Goal: Transaction & Acquisition: Register for event/course

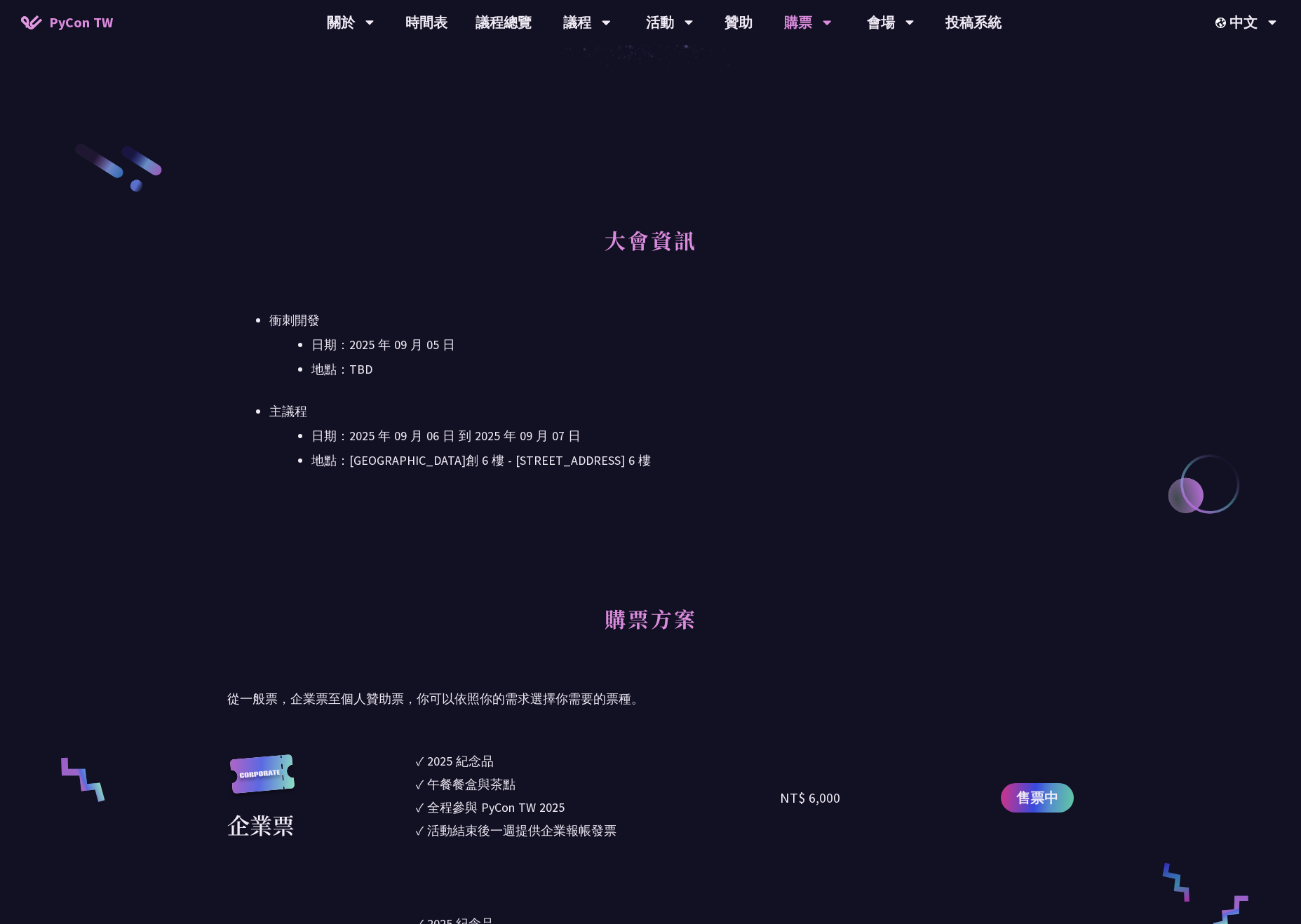
scroll to position [701, 0]
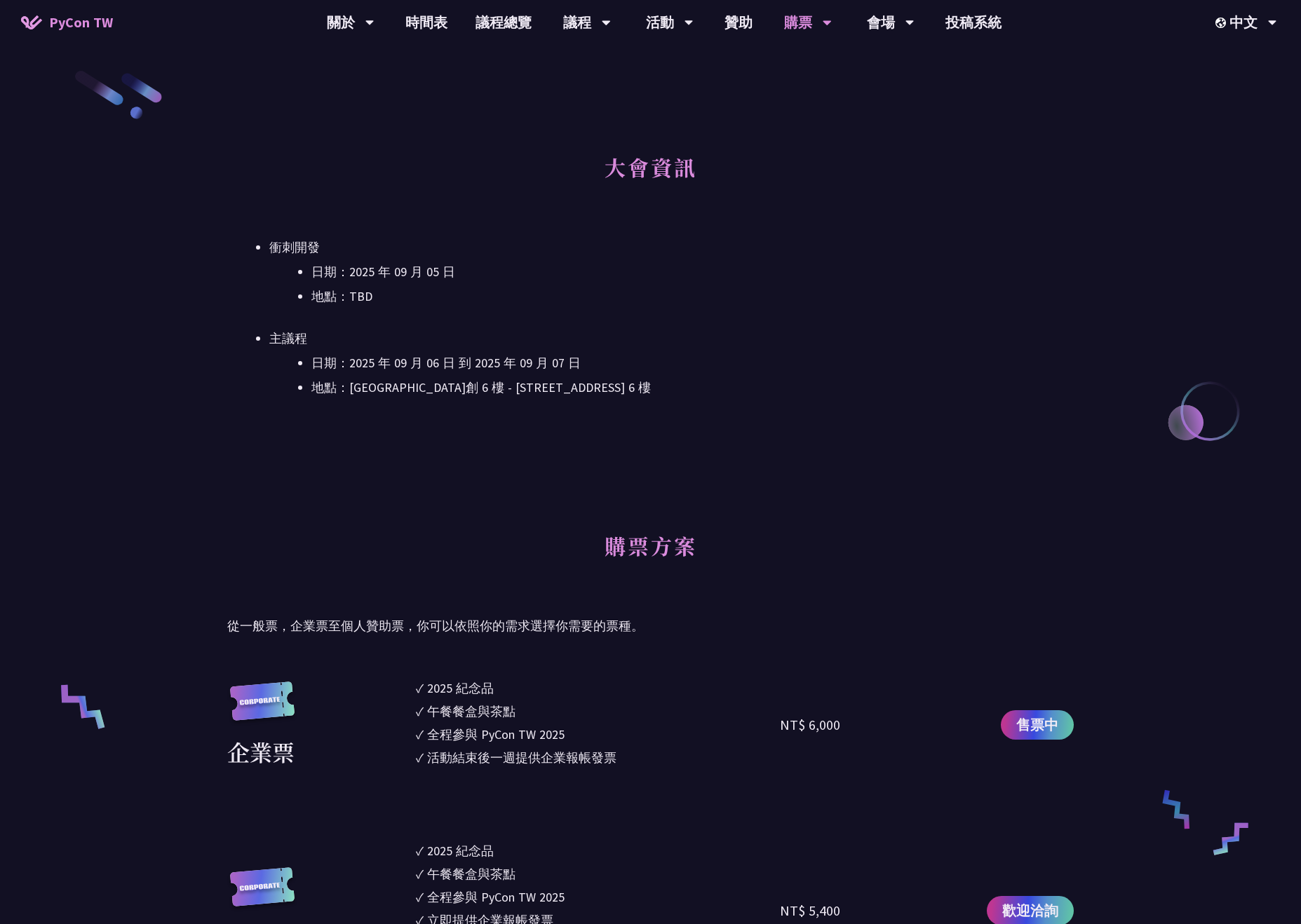
drag, startPoint x: 328, startPoint y: 282, endPoint x: 596, endPoint y: 375, distance: 283.7
click at [596, 375] on ul "衝刺開發 日期：[DATE] 地點：TBD 主議程 日期：[DATE] 到 [DATE] 地點：[GEOGRAPHIC_DATA] - ​[STREET_AD…" at bounding box center [650, 317] width 847 height 161
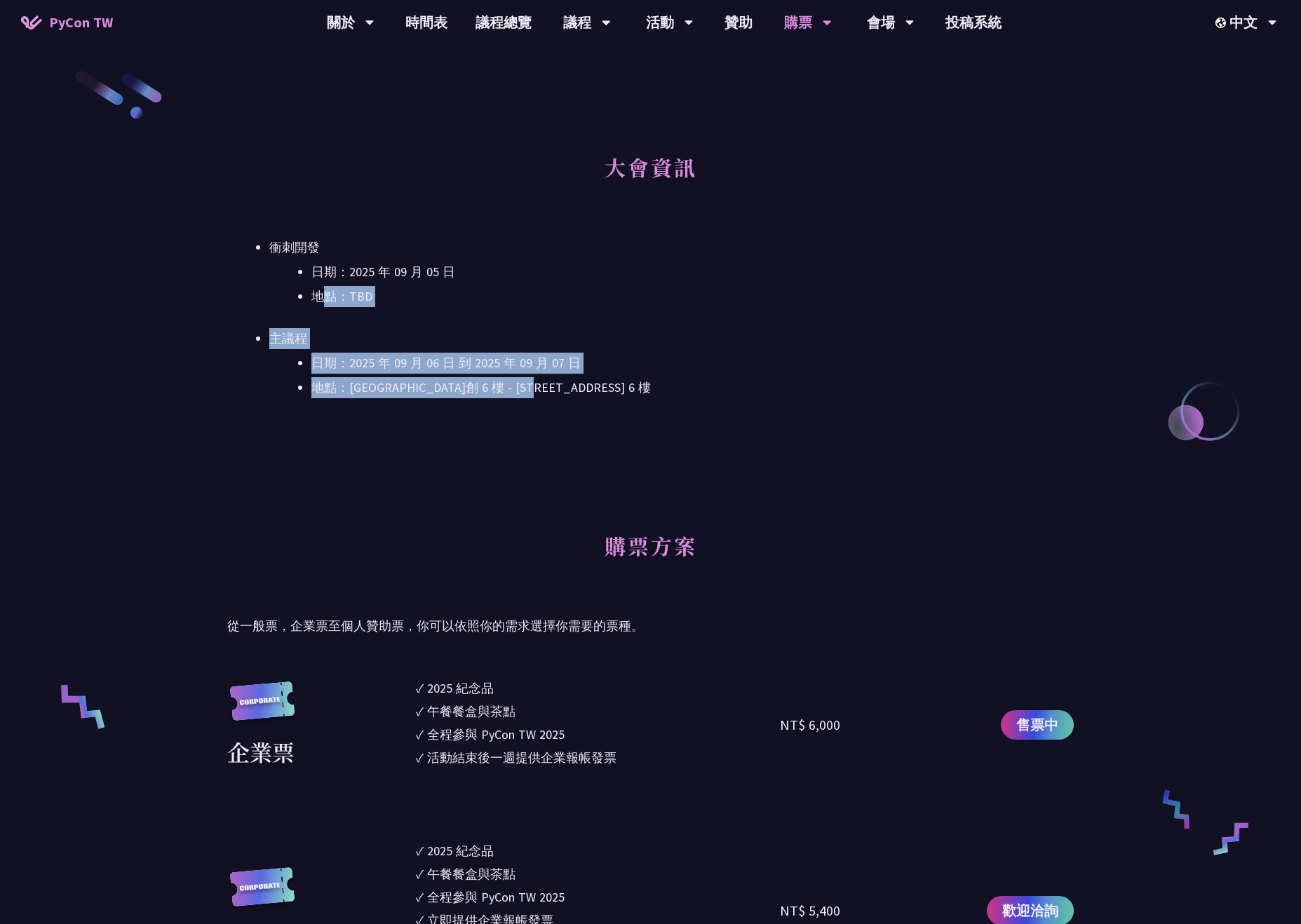
click at [596, 375] on ul "日期：[DATE] 到 [DATE] 地點：[GEOGRAPHIC_DATA] - ​[STREET_ADDRESS] 樓" at bounding box center [671, 376] width 804 height 45
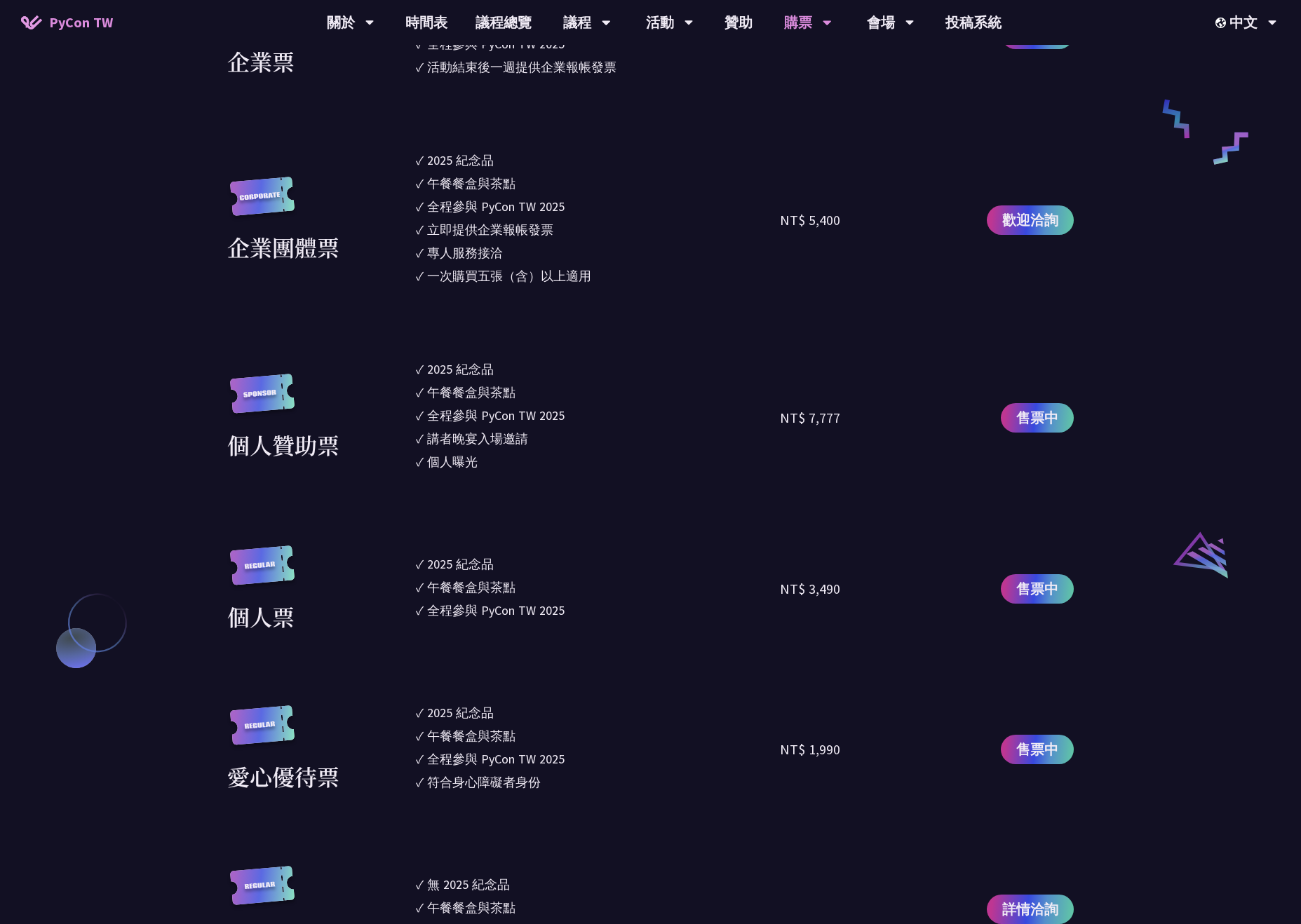
scroll to position [1542, 0]
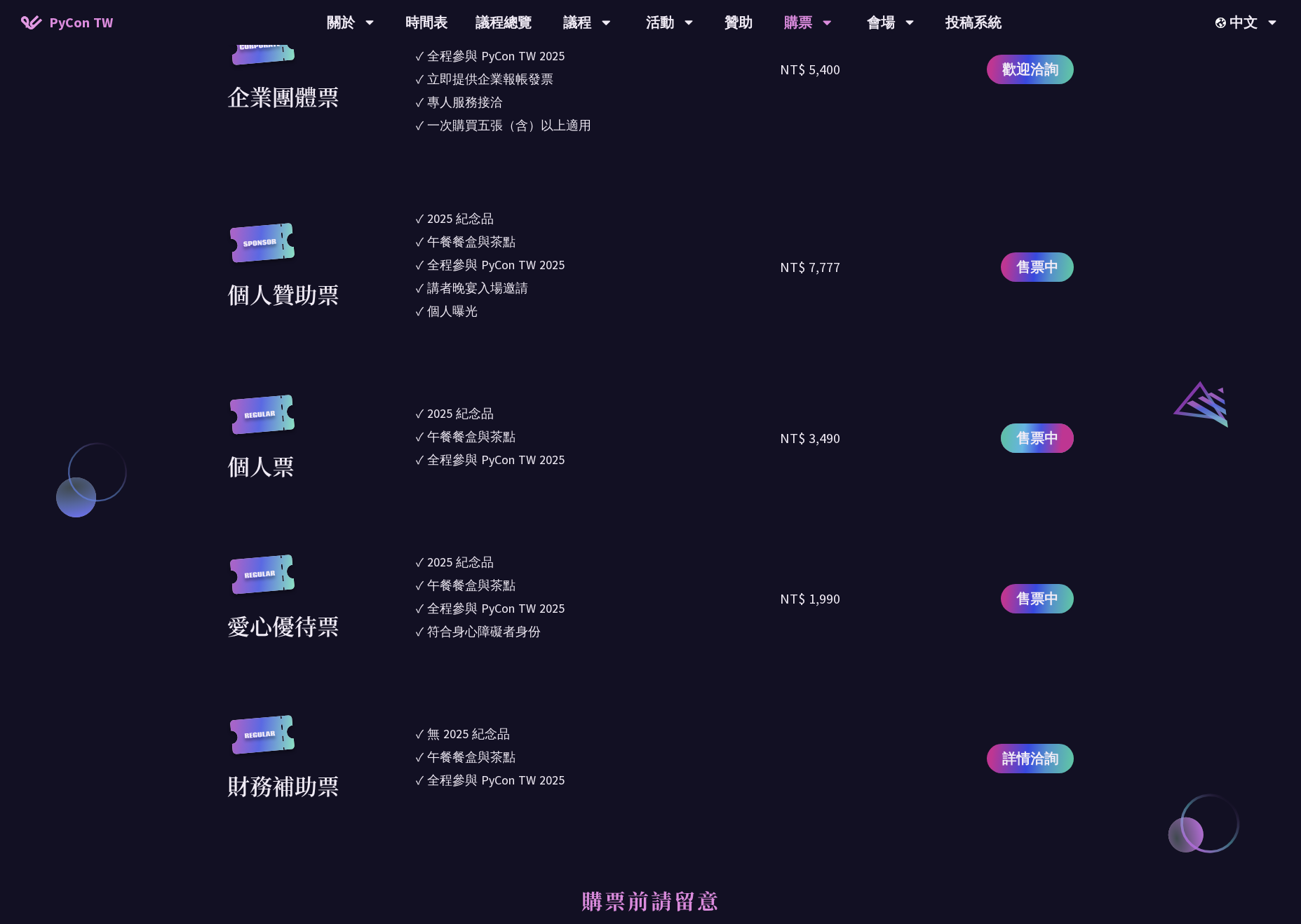
click at [1027, 430] on span "售票中" at bounding box center [1037, 438] width 42 height 21
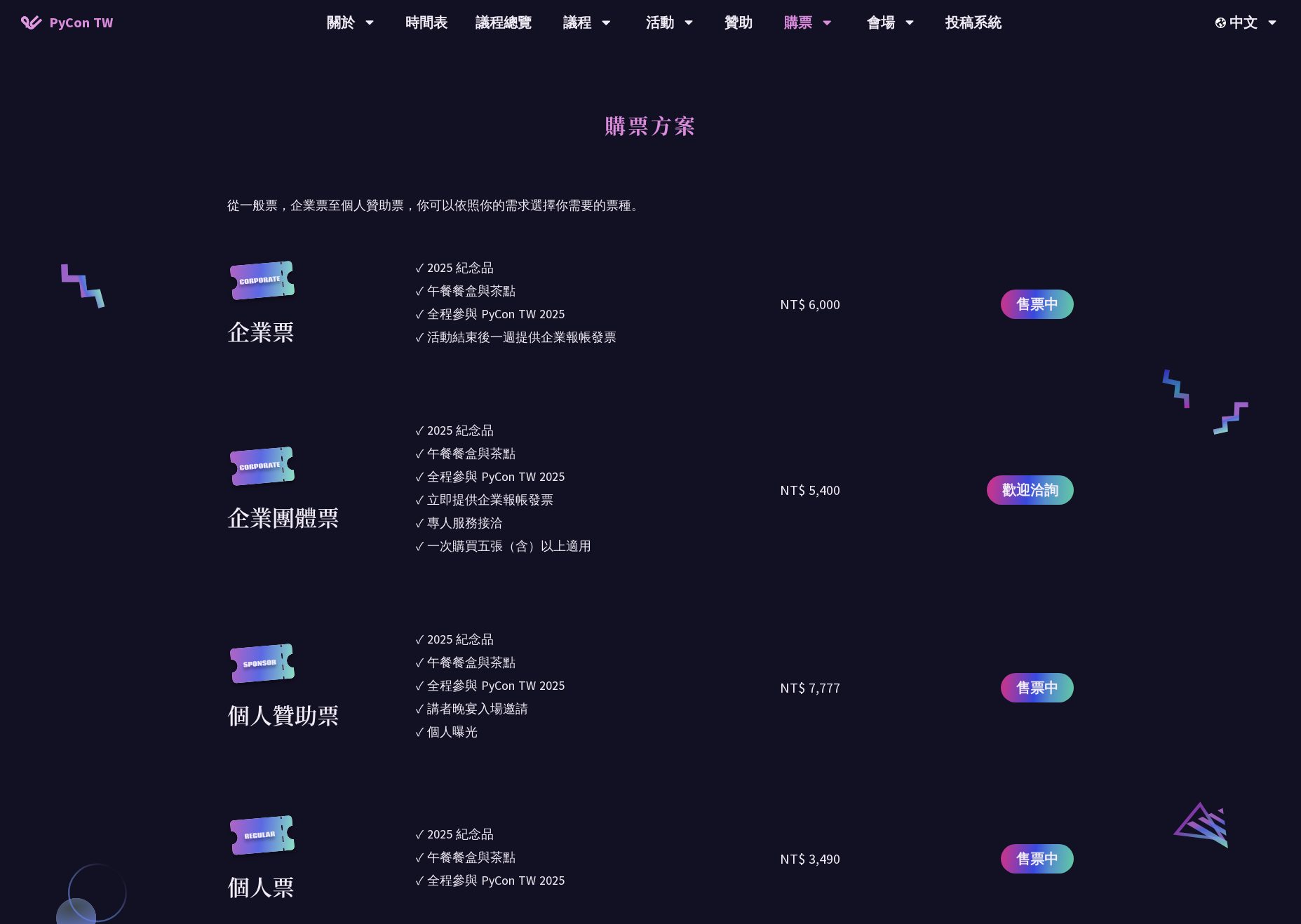
drag, startPoint x: 295, startPoint y: 514, endPoint x: 1131, endPoint y: 542, distance: 836.5
click at [691, 534] on ul "✓ 2025 紀念品 ✓ 午餐餐盒與茶點 ✓ 全程參與 PyCon TW 2025 ✓ 立即提供企業報帳發票 ✓ 專人服務接洽 ✓ 一次購買五張（含）以上適用" at bounding box center [597, 489] width 364 height 139
drag, startPoint x: 242, startPoint y: 405, endPoint x: 1195, endPoint y: 553, distance: 964.4
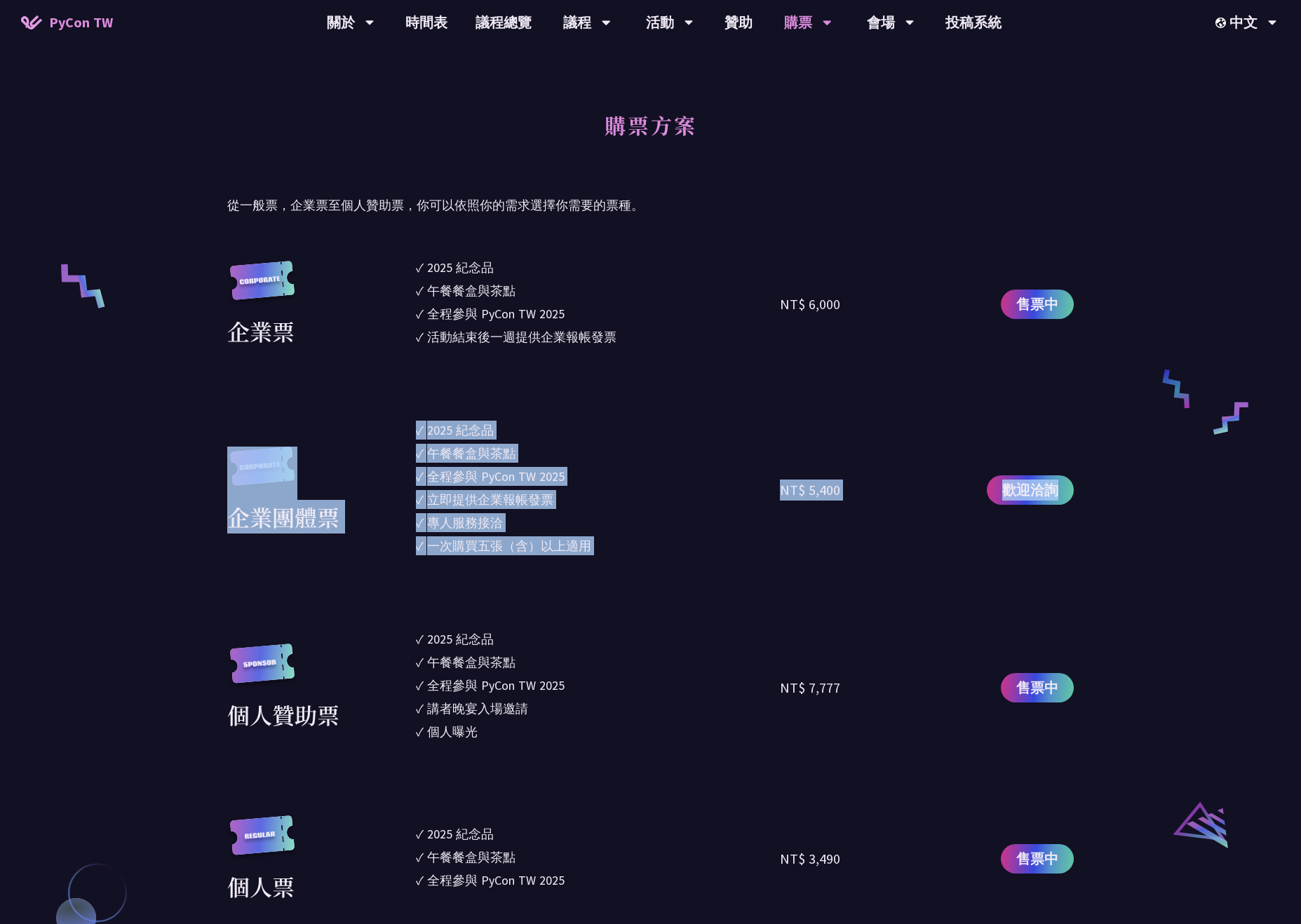
click at [498, 518] on div "專人服務接洽" at bounding box center [464, 522] width 75 height 19
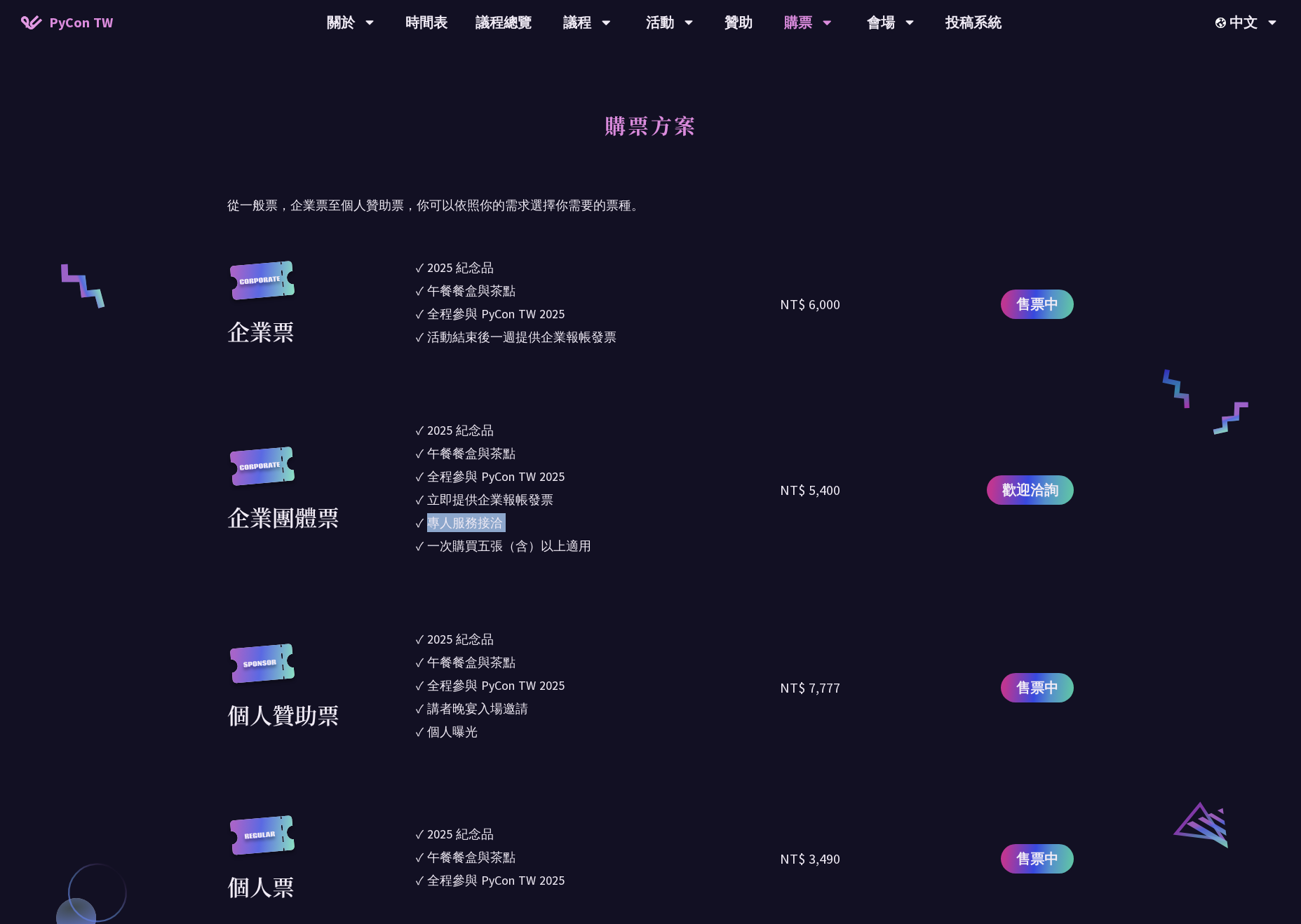
click at [498, 518] on div "專人服務接洽" at bounding box center [464, 522] width 75 height 19
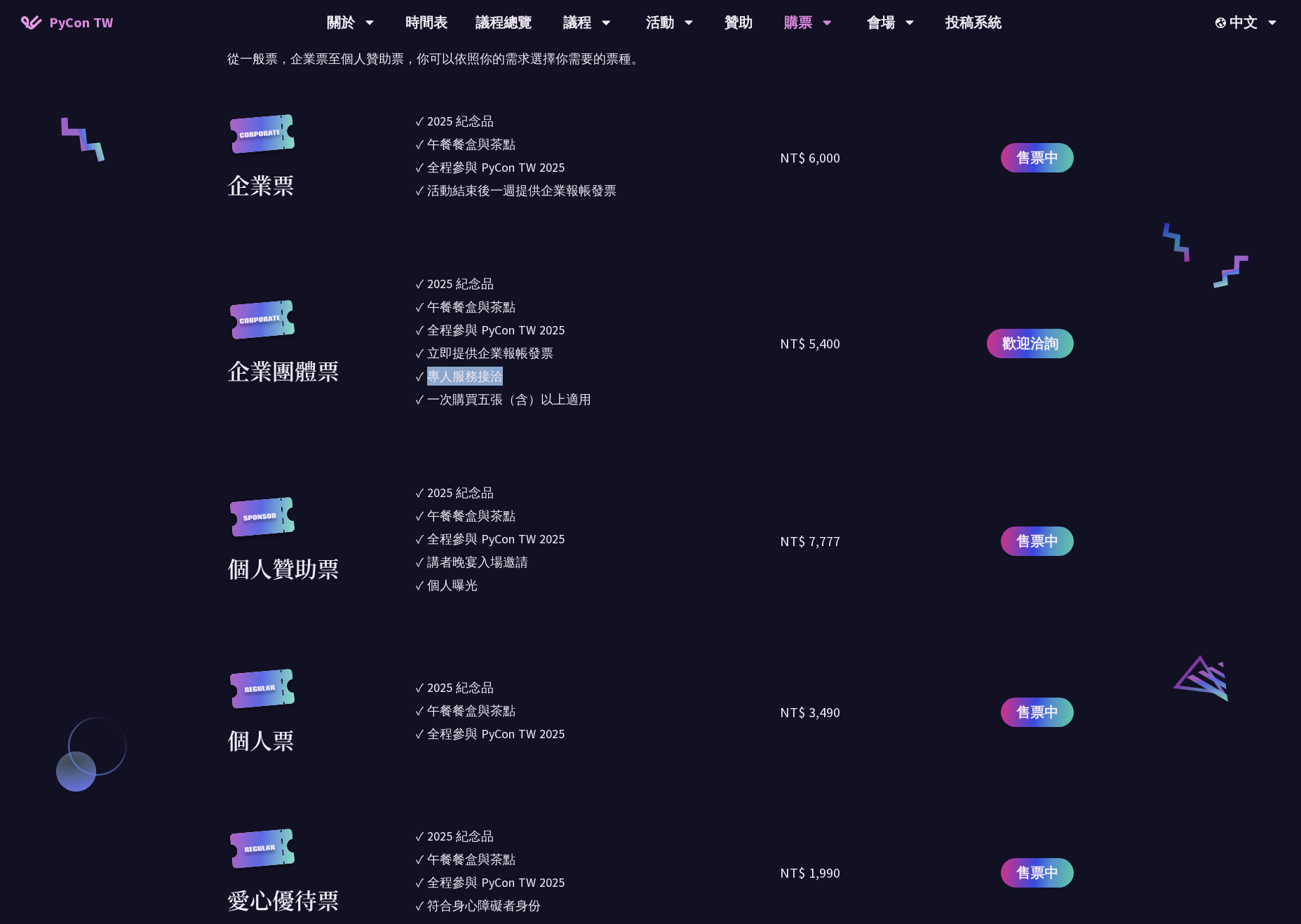
scroll to position [1261, 0]
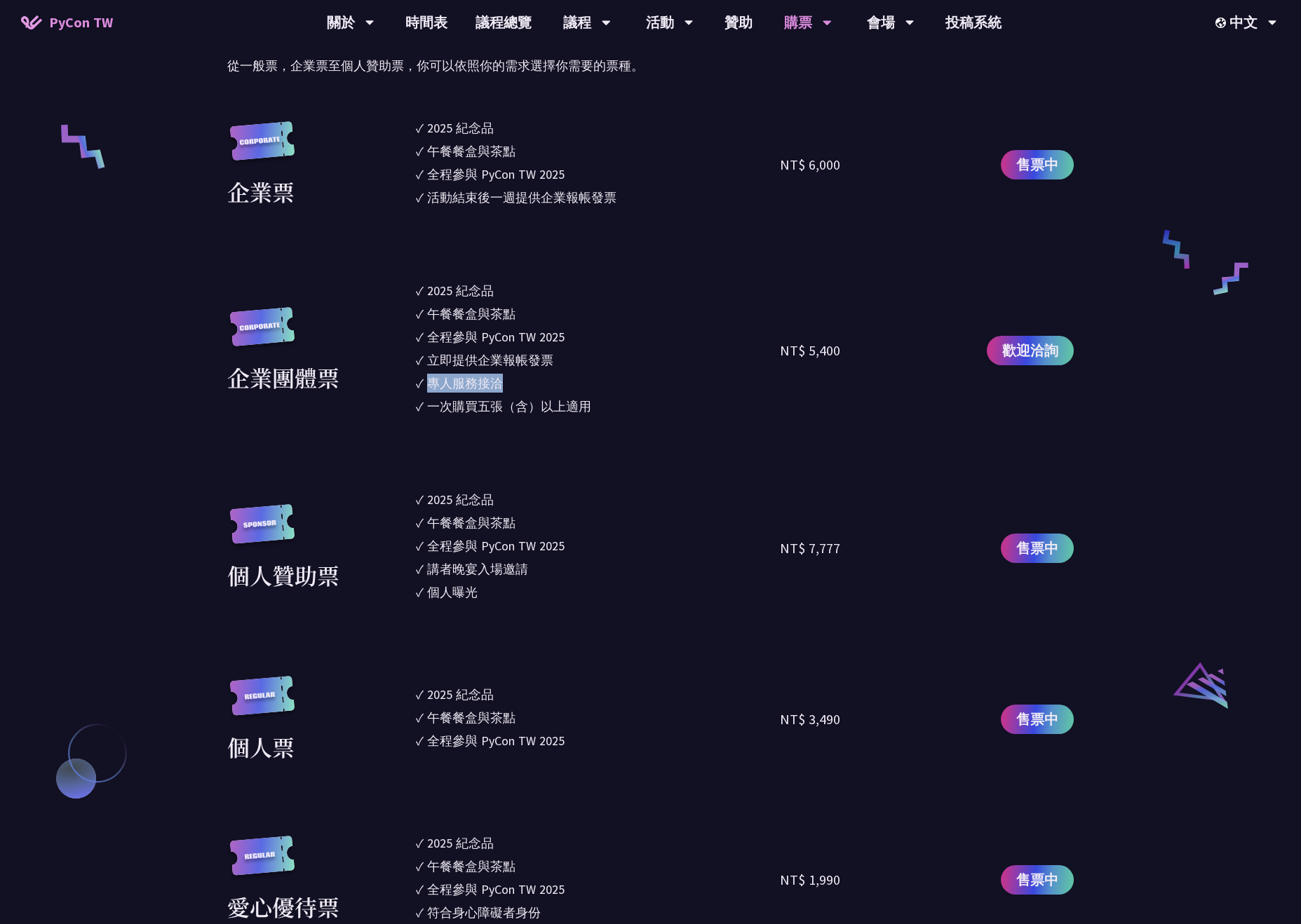
drag, startPoint x: 404, startPoint y: 377, endPoint x: 420, endPoint y: 377, distance: 16.0
click at [420, 376] on li "✓ 專人服務接洽" at bounding box center [597, 383] width 364 height 19
drag, startPoint x: 433, startPoint y: 312, endPoint x: 566, endPoint y: 355, distance: 139.8
click at [566, 355] on ul "✓ 2025 紀念品 ✓ 午餐餐盒與茶點 ✓ 全程參與 PyCon TW 2025 ✓ 立即提供企業報帳發票 ✓ 專人服務接洽 ✓ 一次購買五張（含）以上適用" at bounding box center [597, 350] width 364 height 139
drag, startPoint x: 402, startPoint y: 394, endPoint x: 629, endPoint y: 390, distance: 227.0
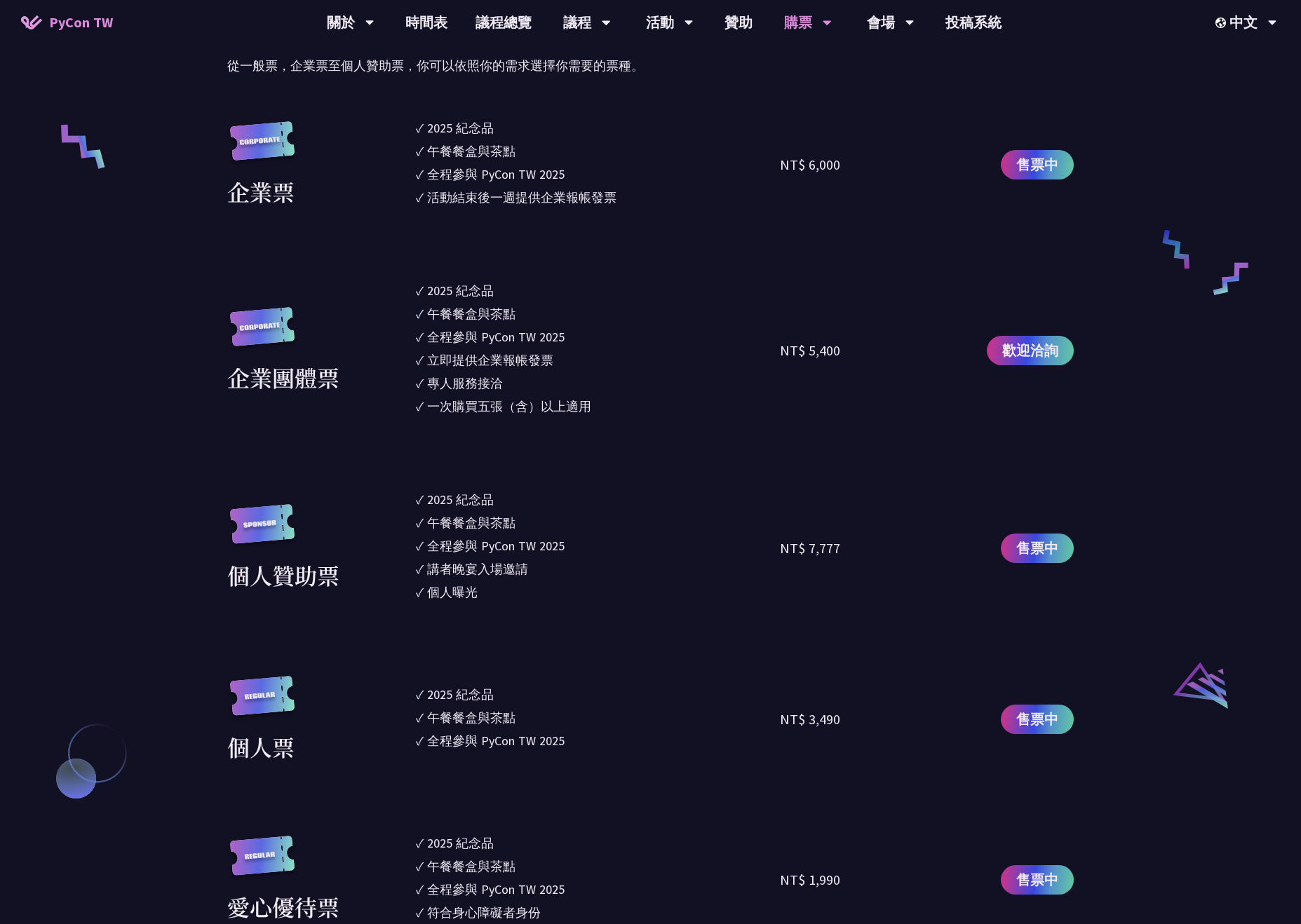
click at [629, 390] on div "企業團體票 ✓ 2025 紀念品 ✓ 午餐餐盒與茶點 ✓ 全程參與 PyCon TW 2025 ✓ 立即提供企業報帳發票 ✓ 專人服務接洽 ✓ 一次購買五張（…" at bounding box center [650, 350] width 847 height 139
click at [498, 255] on section "企業票 ✓ 2025 紀念品 ✓ 午餐餐盒與茶點 ✓ 全程參與 PyCon TW 2025 ✓ 活動結束後一週提供企業報帳發票 NT$ 6,000 售票中 企…" at bounding box center [650, 600] width 847 height 965
click at [738, 226] on section "企業票 ✓ 2025 紀念品 ✓ 午餐餐盒與茶點 ✓ 全程參與 PyCon TW 2025 ✓ 活動結束後一週提供企業報帳發票 NT$ 6,000 售票中 企…" at bounding box center [650, 600] width 847 height 965
click at [446, 389] on div "專人服務接洽" at bounding box center [464, 383] width 75 height 19
click at [445, 389] on div "專人服務接洽" at bounding box center [464, 383] width 75 height 19
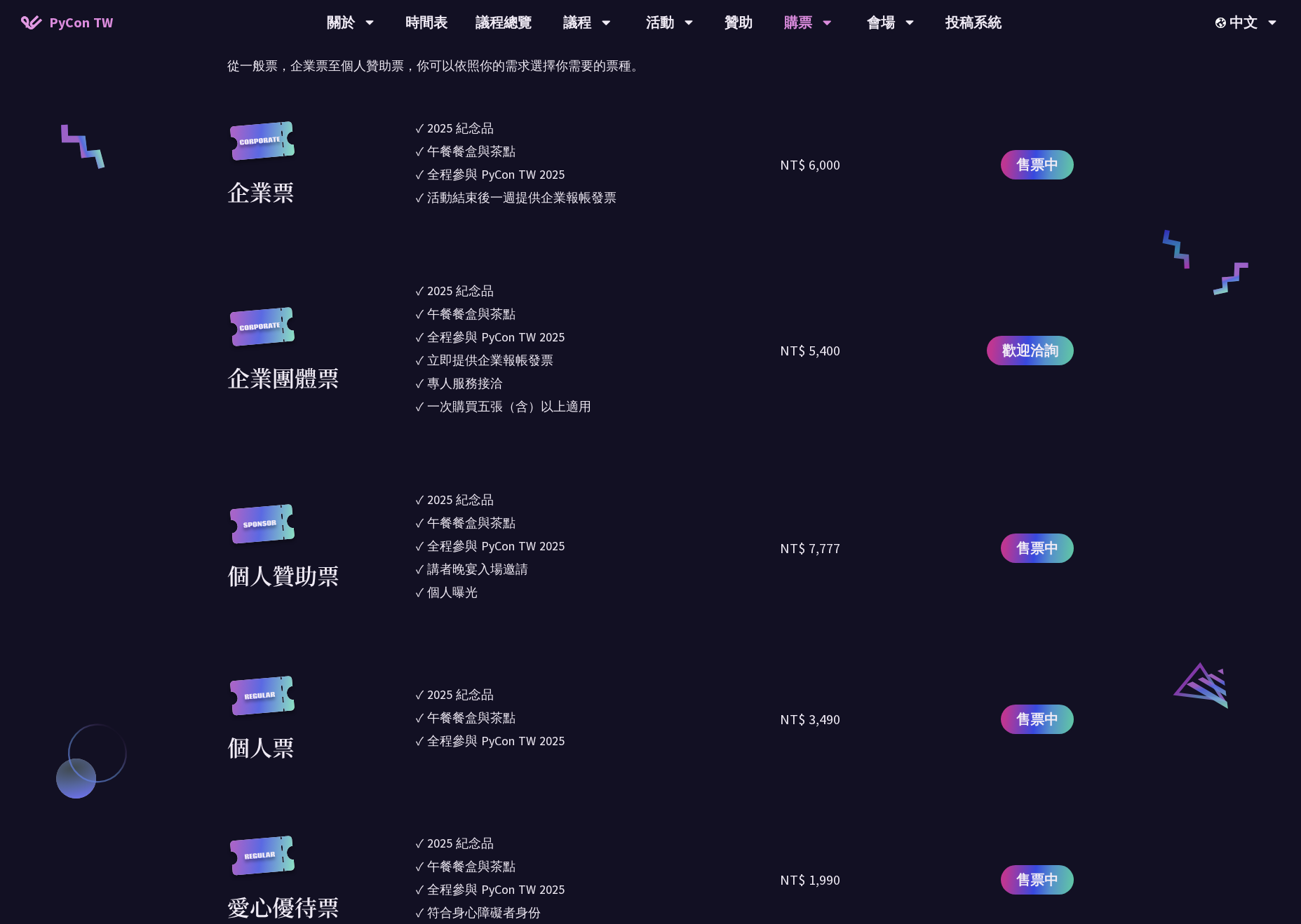
click at [445, 389] on div "專人服務接洽" at bounding box center [464, 383] width 75 height 19
drag, startPoint x: 480, startPoint y: 413, endPoint x: 493, endPoint y: 418, distance: 13.9
click at [493, 418] on ul "✓ 2025 紀念品 ✓ 午餐餐盒與茶點 ✓ 全程參與 PyCon TW 2025 ✓ 立即提供企業報帳發票 ✓ 專人服務接洽 ✓ 一次購買五張（含）以上適用" at bounding box center [597, 350] width 364 height 139
click at [495, 418] on ul "✓ 2025 紀念品 ✓ 午餐餐盒與茶點 ✓ 全程參與 PyCon TW 2025 ✓ 立即提供企業報帳發票 ✓ 專人服務接洽 ✓ 一次購買五張（含）以上適用" at bounding box center [597, 350] width 364 height 139
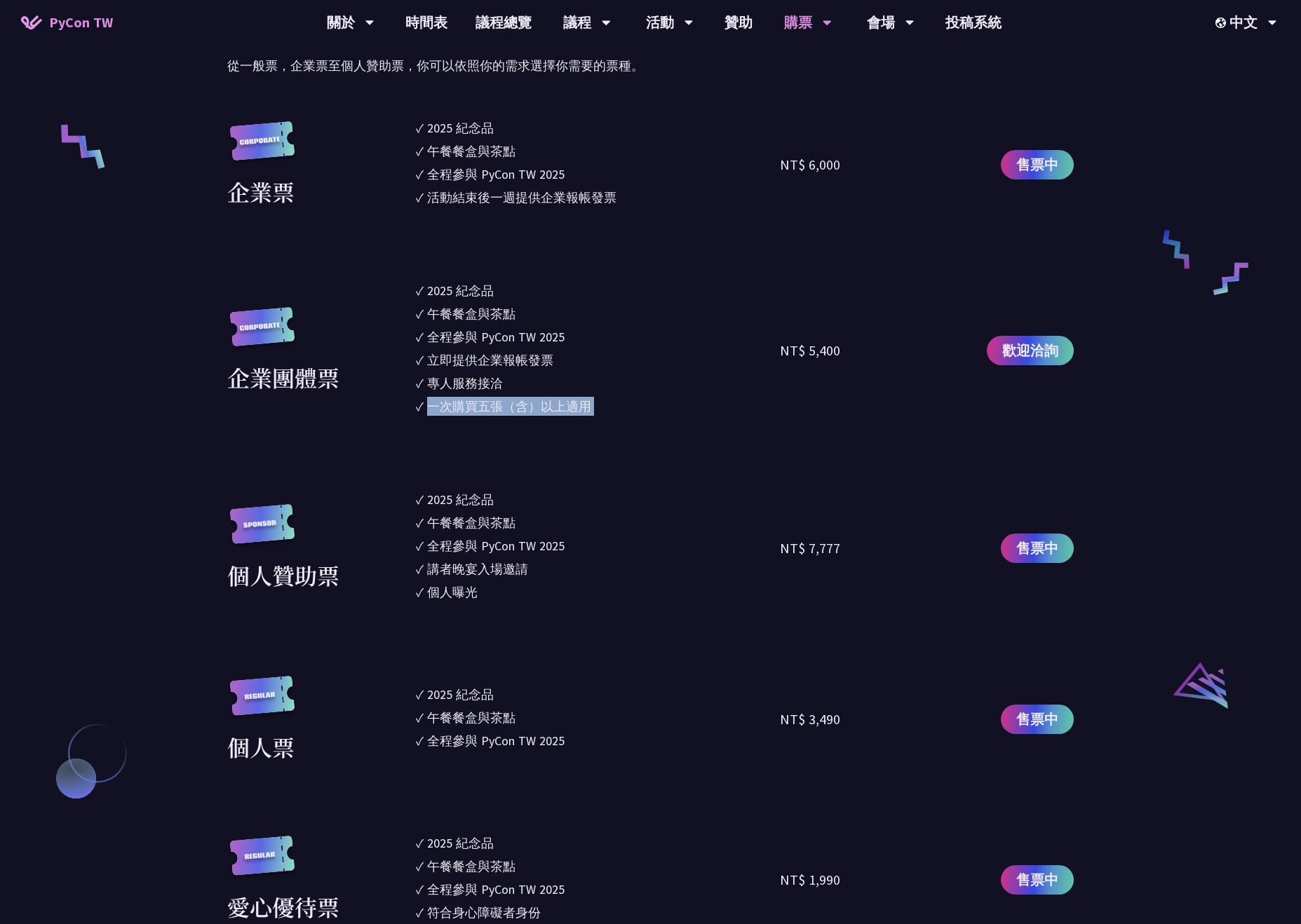
click at [495, 418] on ul "✓ 2025 紀念品 ✓ 午餐餐盒與茶點 ✓ 全程參與 PyCon TW 2025 ✓ 立即提供企業報帳發票 ✓ 專人服務接洽 ✓ 一次購買五張（含）以上適用" at bounding box center [597, 350] width 364 height 139
drag, startPoint x: 668, startPoint y: 406, endPoint x: 683, endPoint y: 407, distance: 15.0
click at [687, 410] on li "✓ 一次購買五張（含）以上適用" at bounding box center [597, 406] width 364 height 19
